Goal: Task Accomplishment & Management: Use online tool/utility

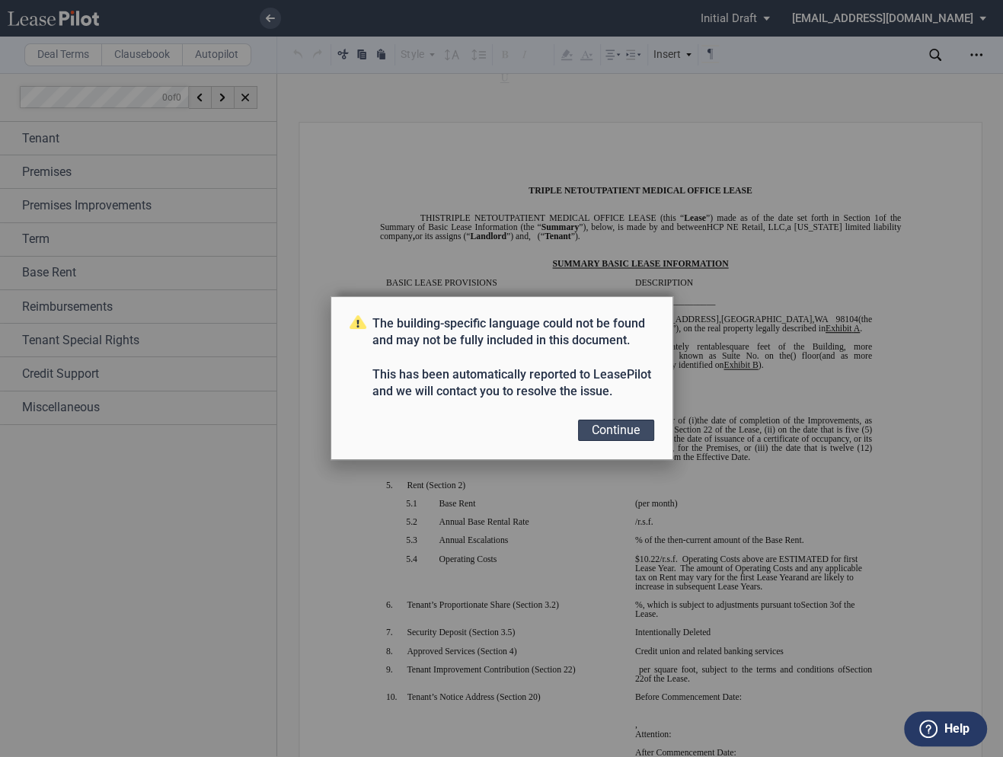
click at [622, 430] on button "Continue" at bounding box center [616, 430] width 76 height 21
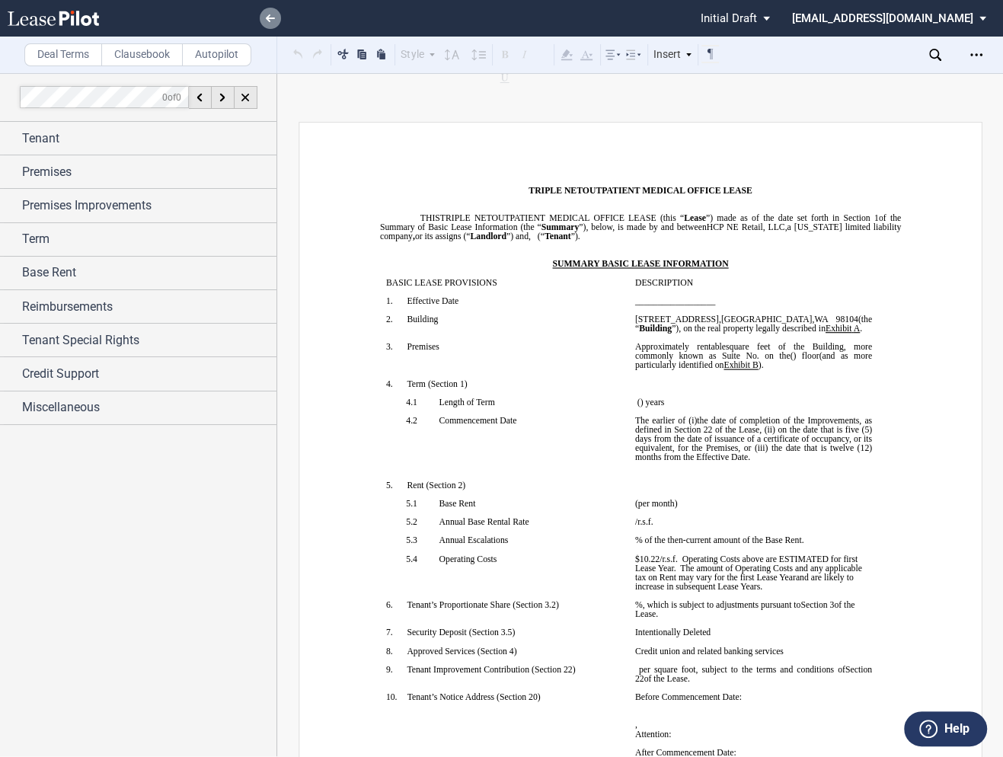
click at [269, 19] on use at bounding box center [270, 18] width 9 height 8
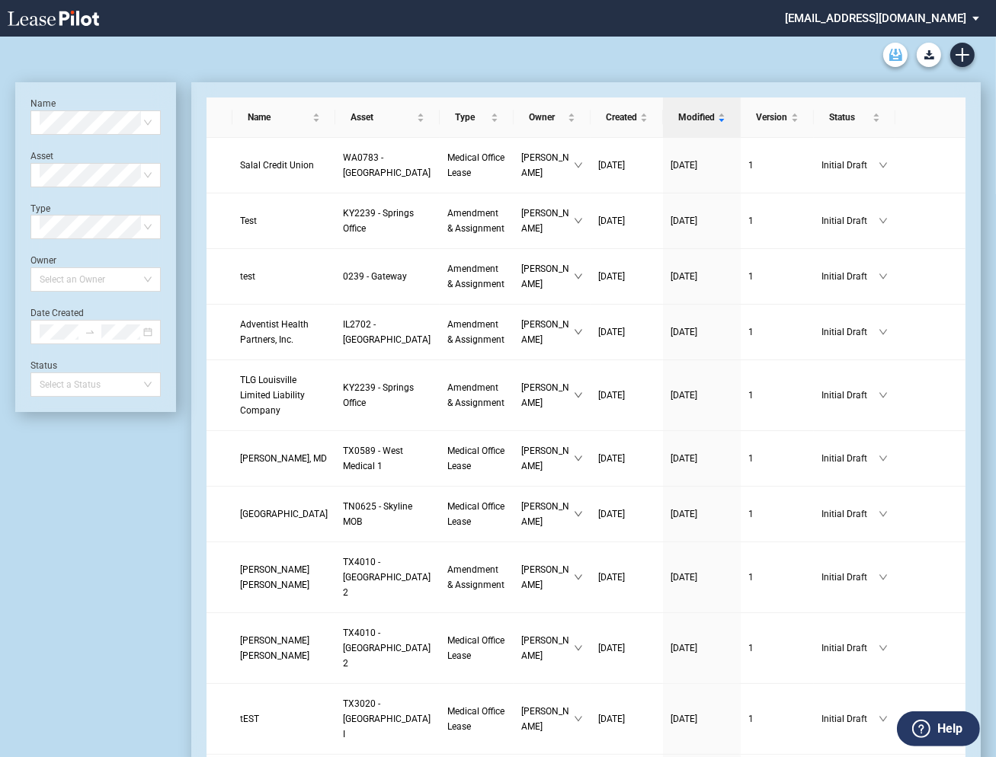
click at [894, 52] on icon "Archive" at bounding box center [895, 55] width 13 height 12
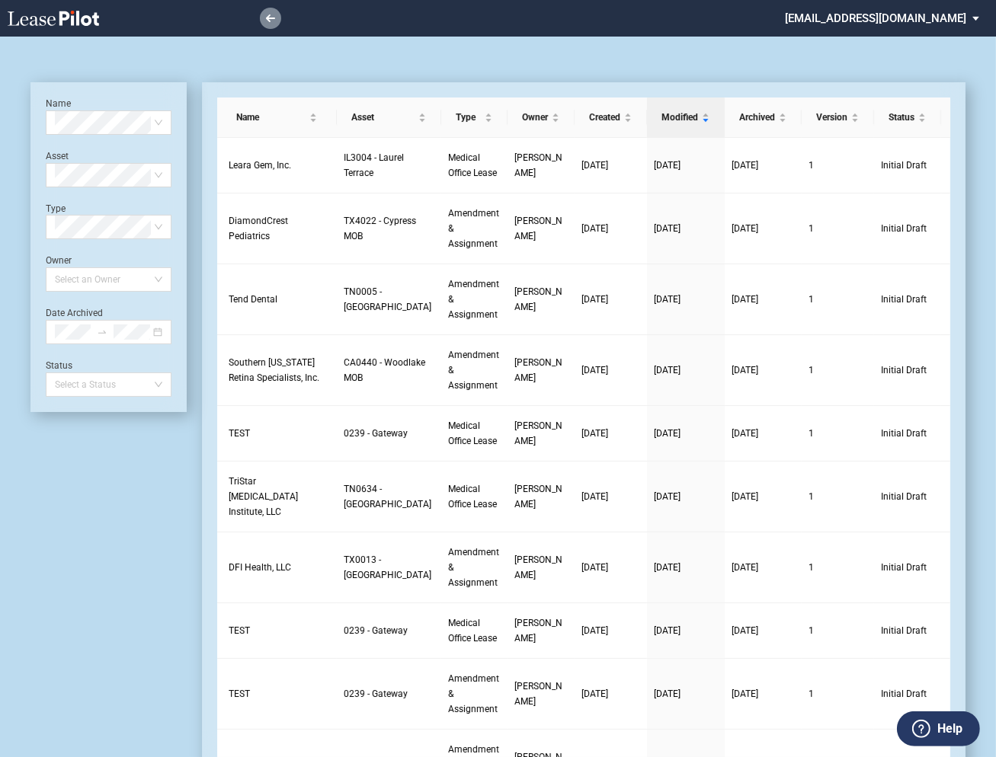
click at [268, 14] on icon at bounding box center [270, 18] width 9 height 8
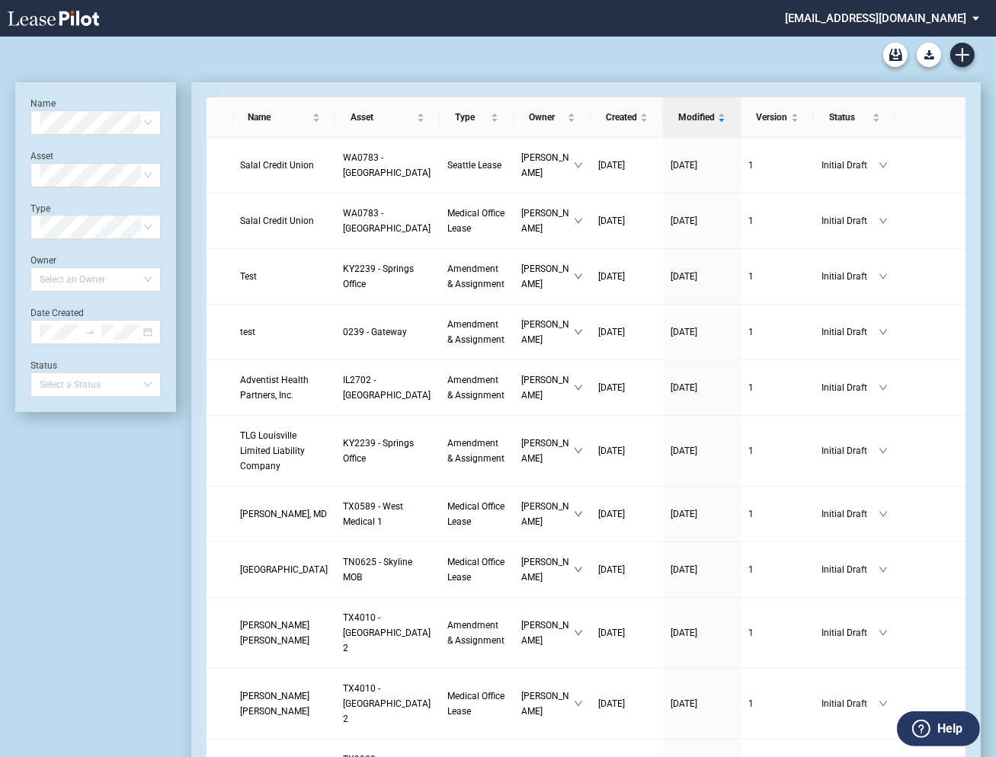
click at [860, 14] on md-select "healthpeak@leasepilot.co Change Password 2-Factor Authentication Admin Area For…" at bounding box center [887, 17] width 209 height 34
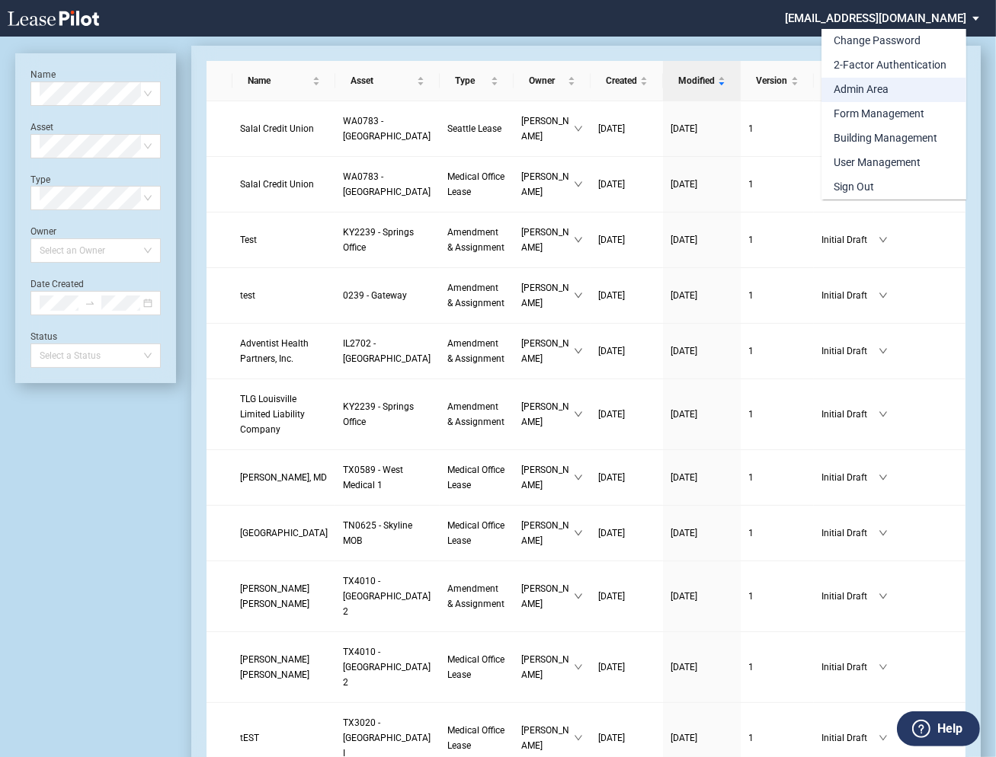
click at [856, 91] on div "Admin Area" at bounding box center [860, 89] width 55 height 15
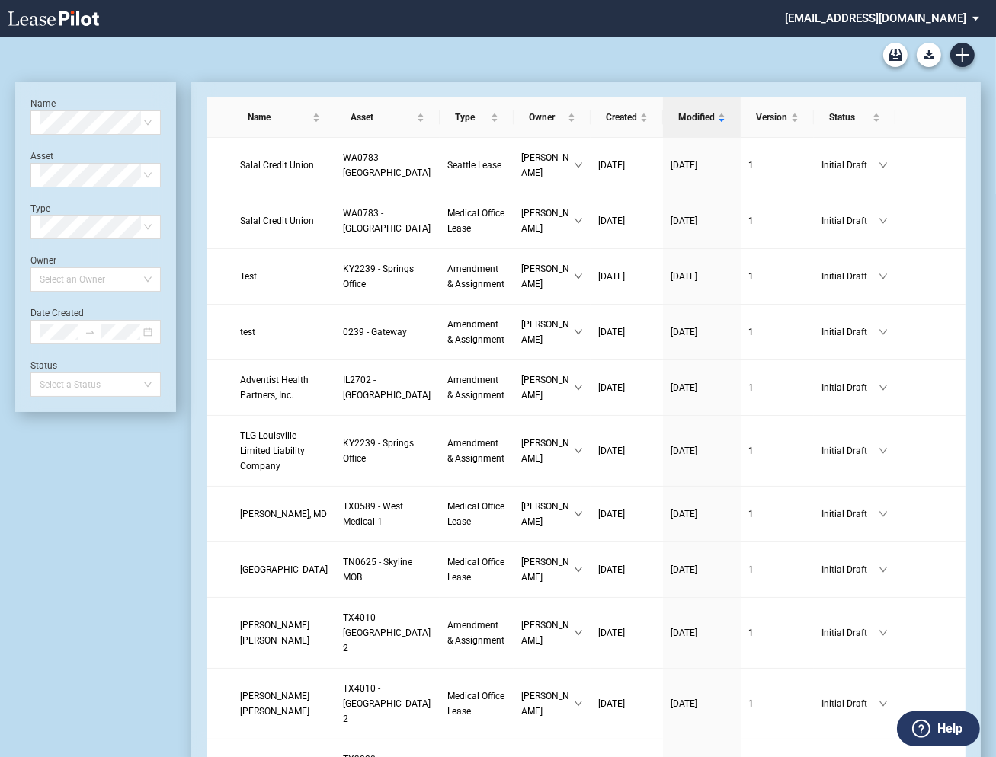
scroll to position [37, 0]
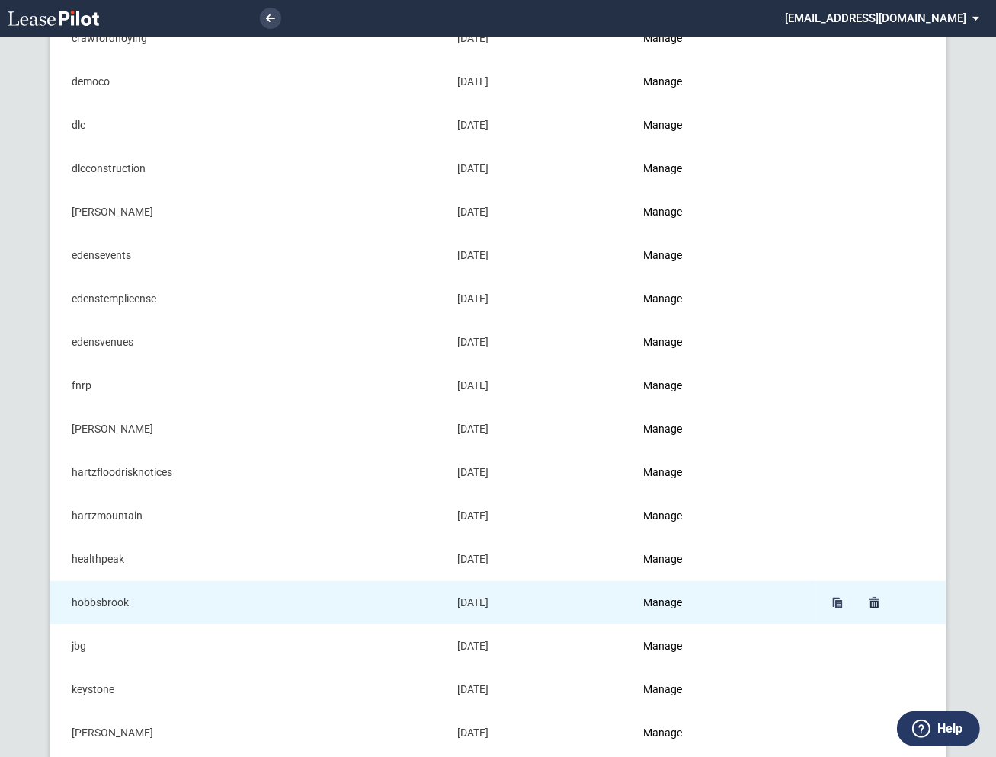
scroll to position [440, 0]
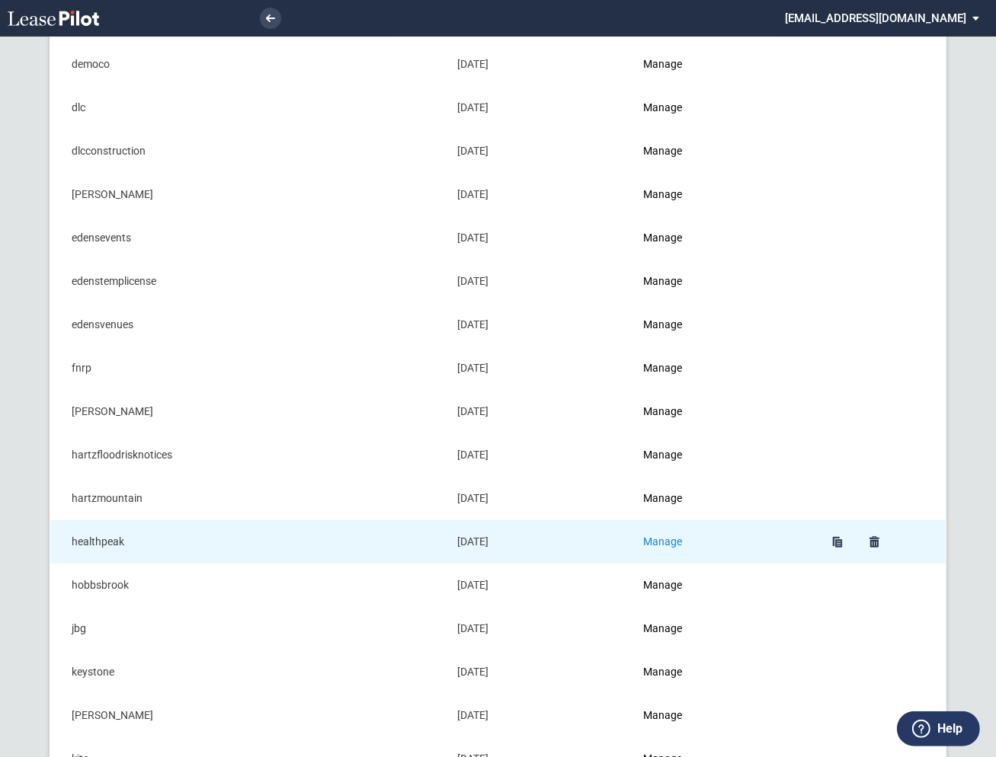
click at [667, 539] on link "Manage" at bounding box center [662, 542] width 39 height 12
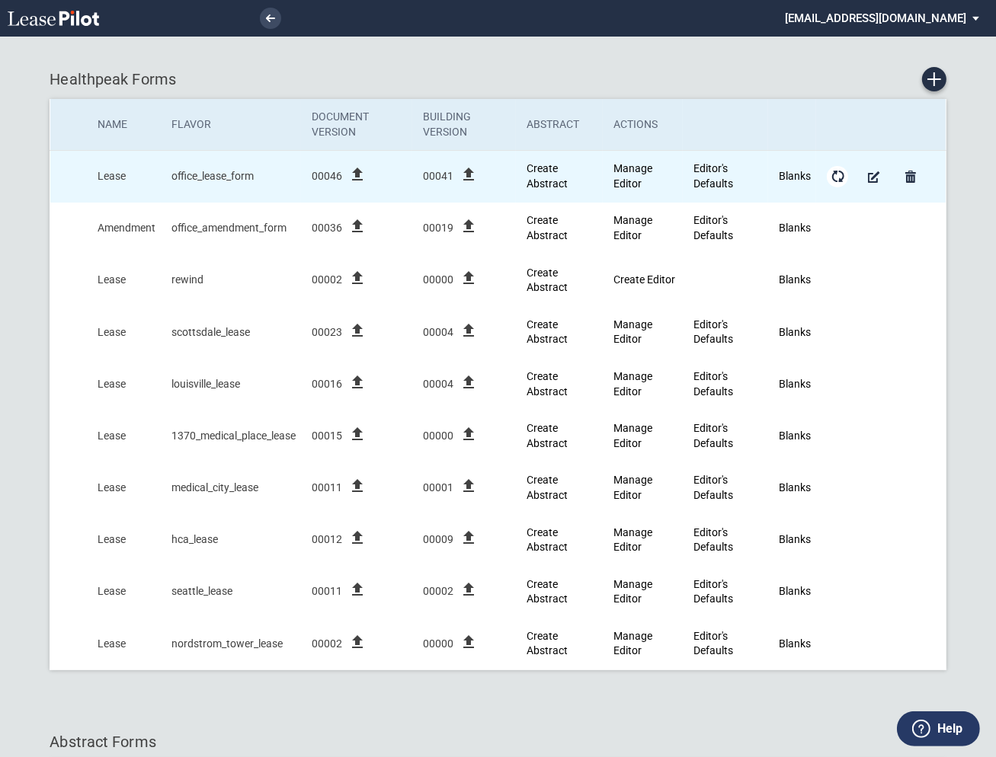
click at [841, 174] on md-icon "Form Updates" at bounding box center [837, 177] width 18 height 18
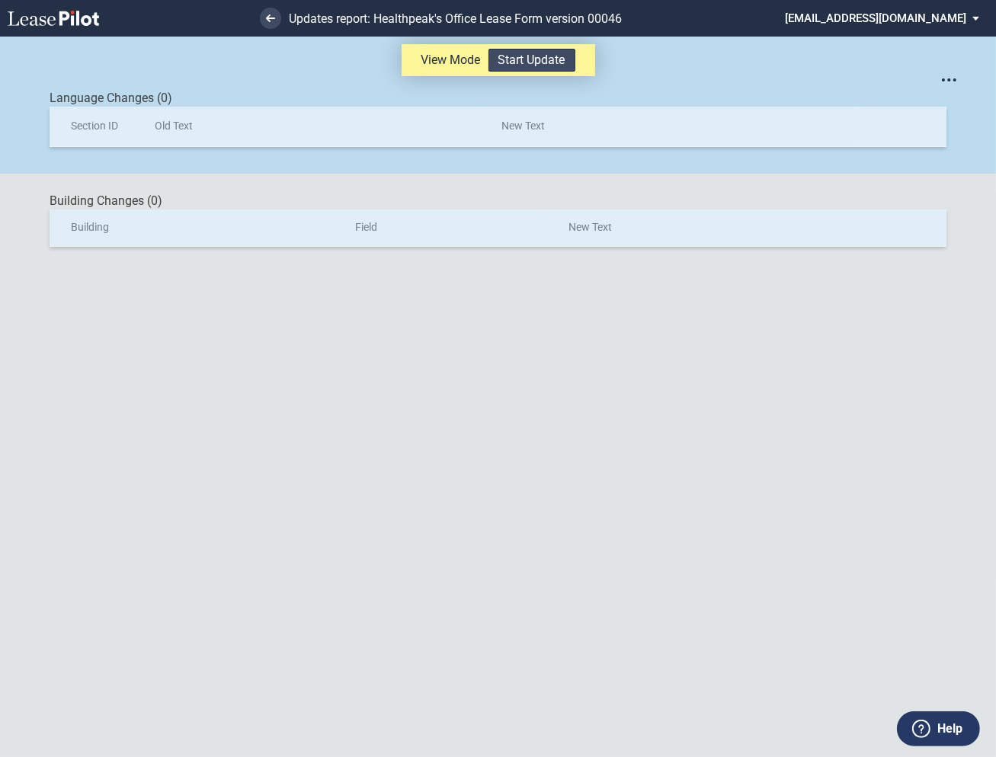
click at [519, 62] on button "Start Update" at bounding box center [531, 60] width 87 height 23
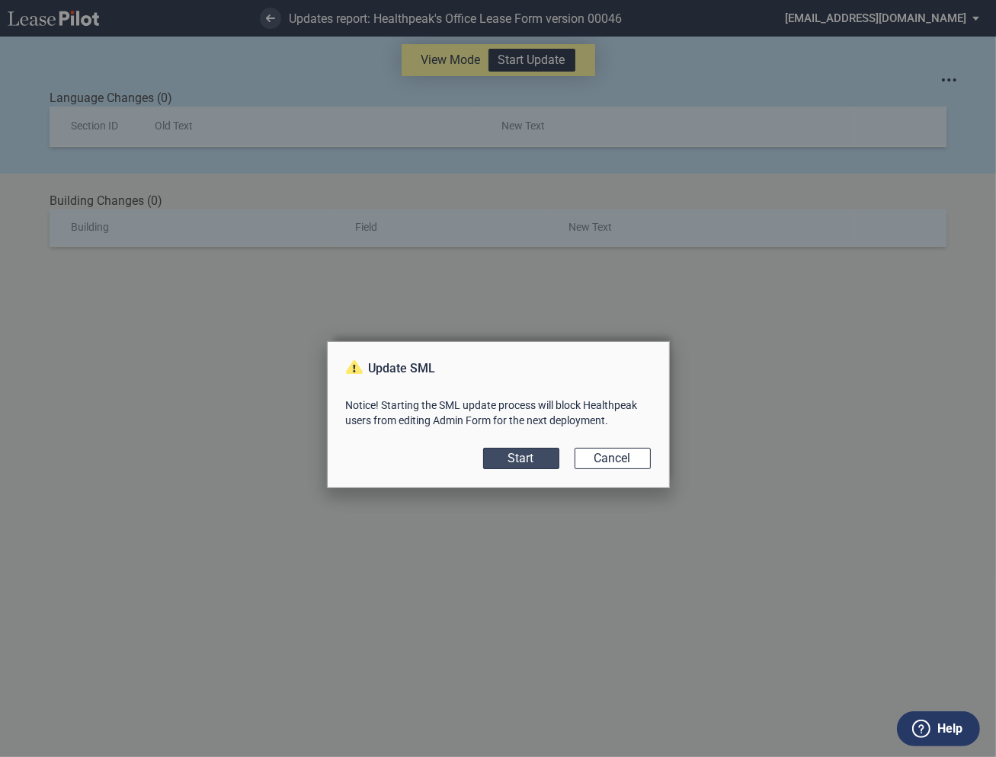
click at [529, 460] on button "Start" at bounding box center [521, 458] width 76 height 21
